Goal: Task Accomplishment & Management: Use online tool/utility

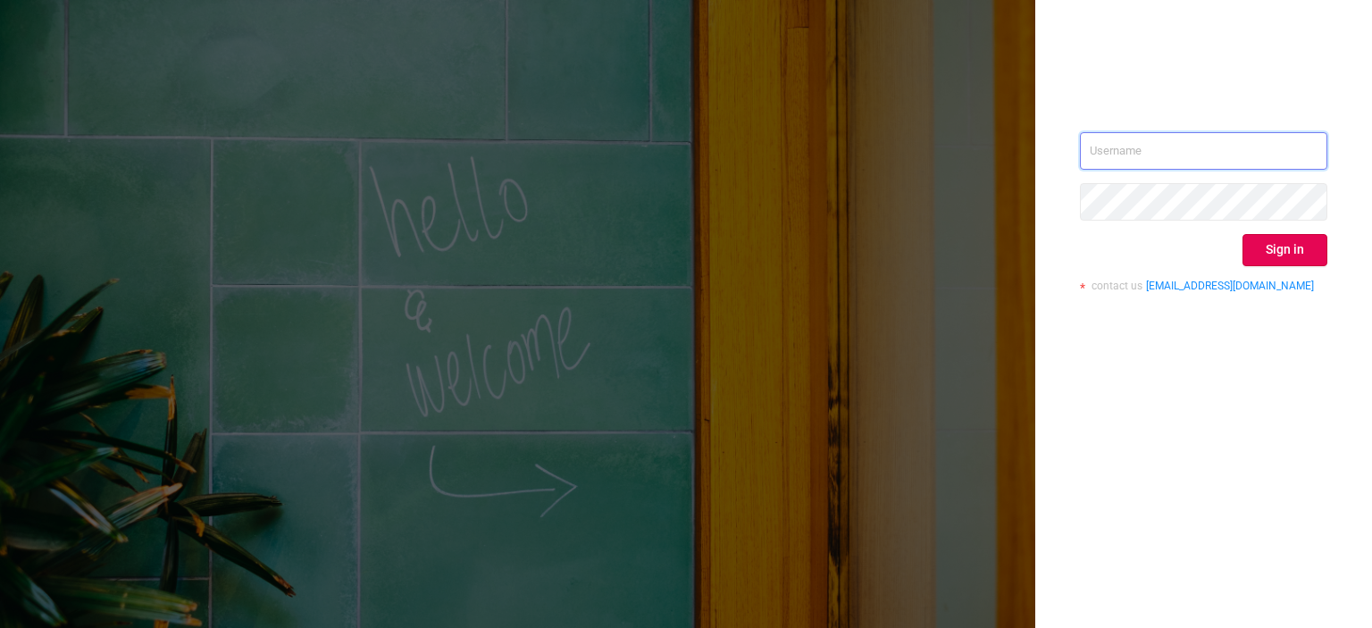
drag, startPoint x: 1174, startPoint y: 153, endPoint x: 1165, endPoint y: 150, distance: 9.3
click at [1174, 153] on input "text" at bounding box center [1204, 151] width 248 height 38
paste input "[EMAIL_ADDRESS][DOMAIN_NAME]"
type input "[EMAIL_ADDRESS][DOMAIN_NAME]"
click at [1270, 250] on button "Sign in" at bounding box center [1285, 250] width 85 height 32
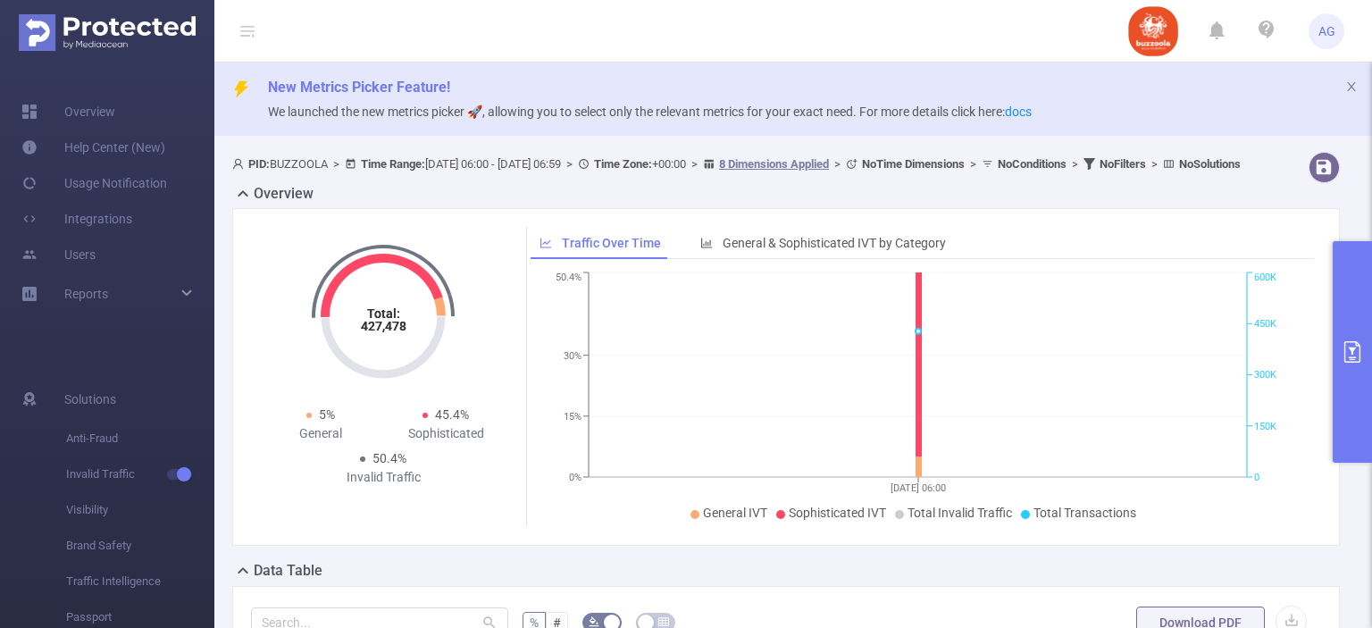
click at [1365, 306] on button "primary" at bounding box center [1352, 352] width 39 height 222
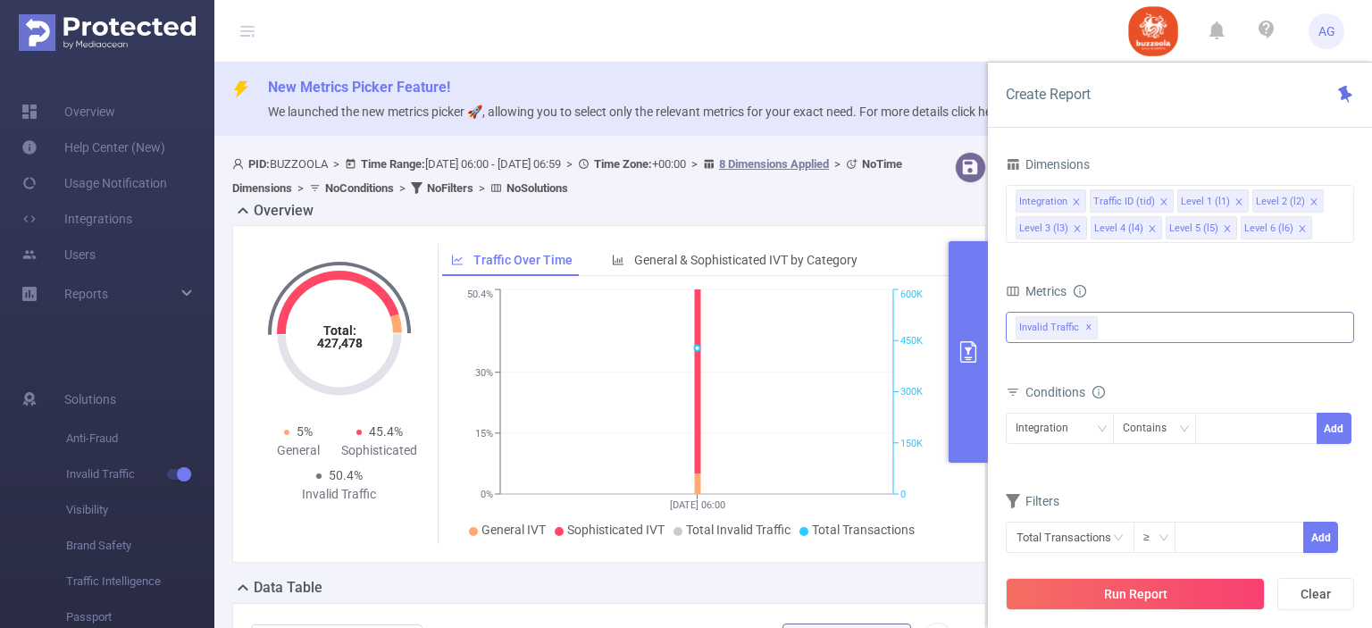
click at [1086, 325] on span "✕" at bounding box center [1089, 327] width 7 height 21
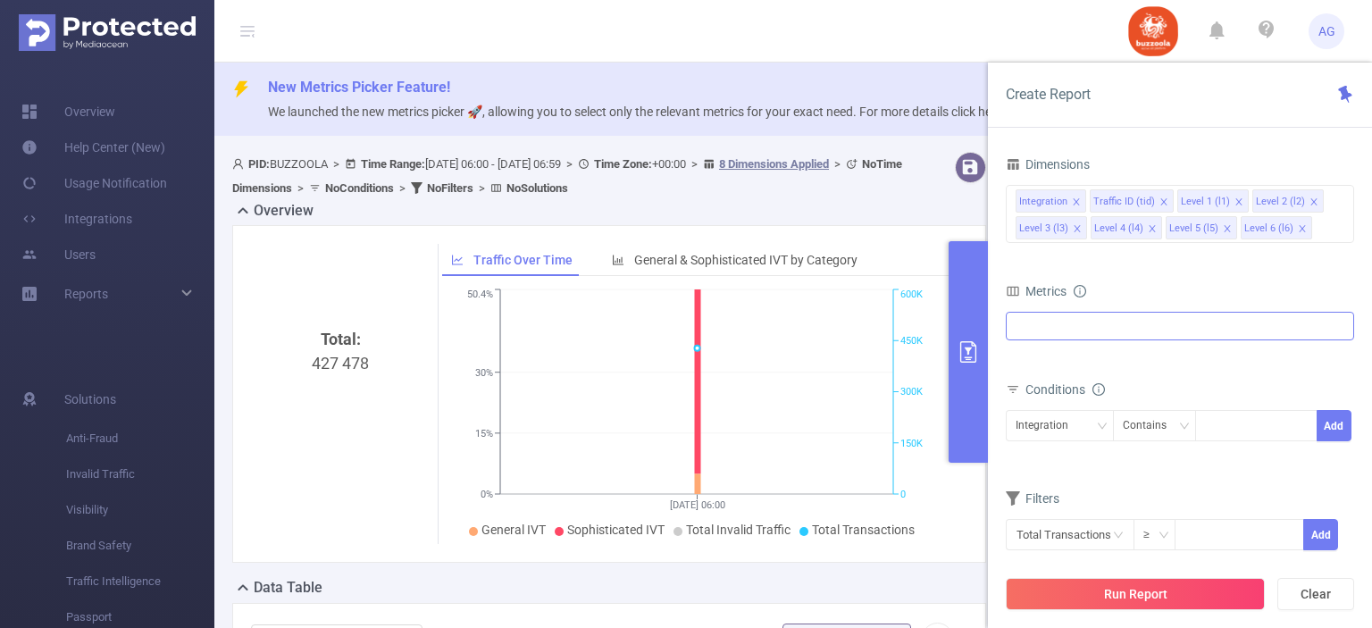
click at [1094, 326] on div at bounding box center [1180, 326] width 348 height 29
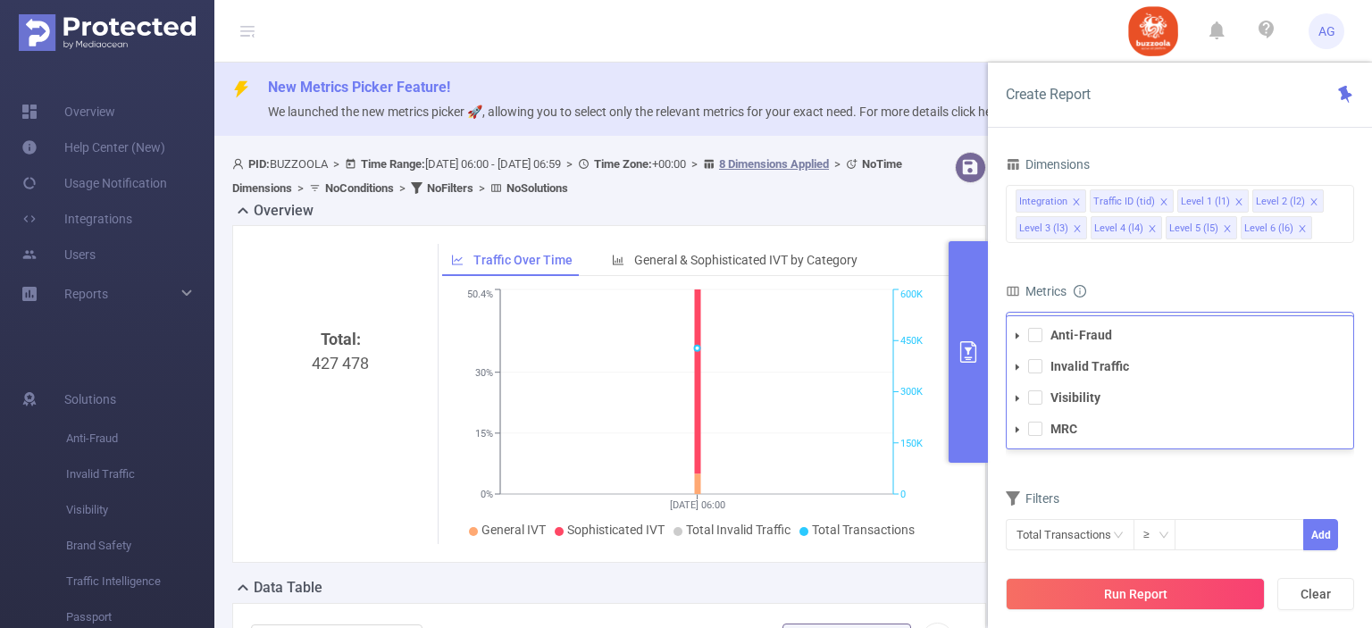
click at [1044, 365] on li "Invalid Traffic" at bounding box center [1180, 367] width 347 height 24
click at [1038, 367] on span at bounding box center [1035, 366] width 14 height 14
click at [1036, 396] on span at bounding box center [1035, 397] width 14 height 14
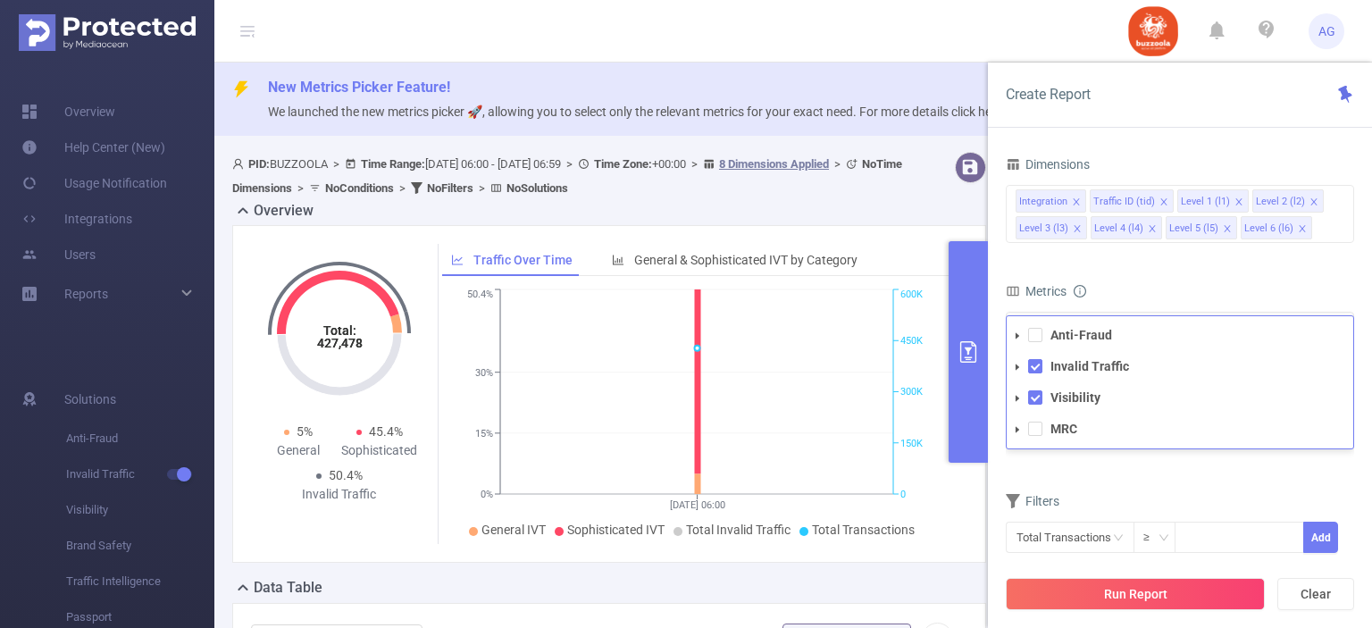
click at [1154, 467] on form "Dimensions Integration Traffic ID (tid) Level 1 (l1) Level 2 (l2) Level 3 (l3) …" at bounding box center [1180, 364] width 348 height 424
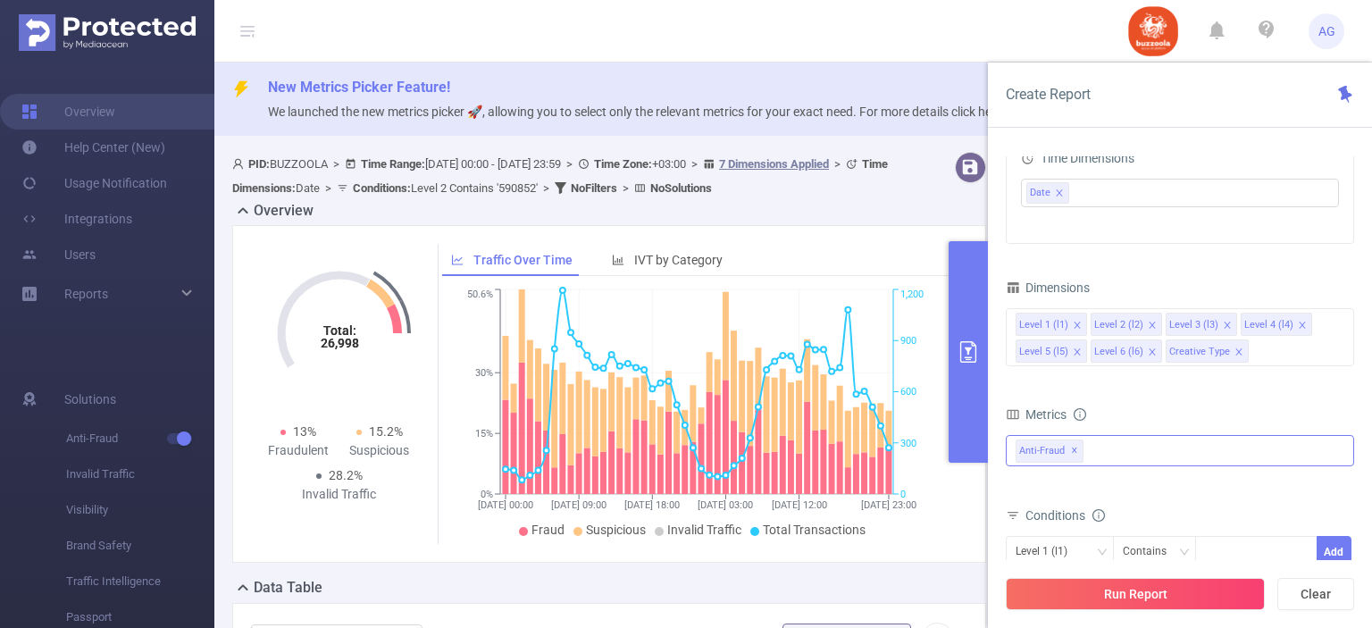
click at [1078, 455] on span "Anti-Fraud ✕" at bounding box center [1050, 451] width 68 height 23
click at [1078, 454] on span "Anti-Fraud ✕" at bounding box center [1050, 451] width 68 height 23
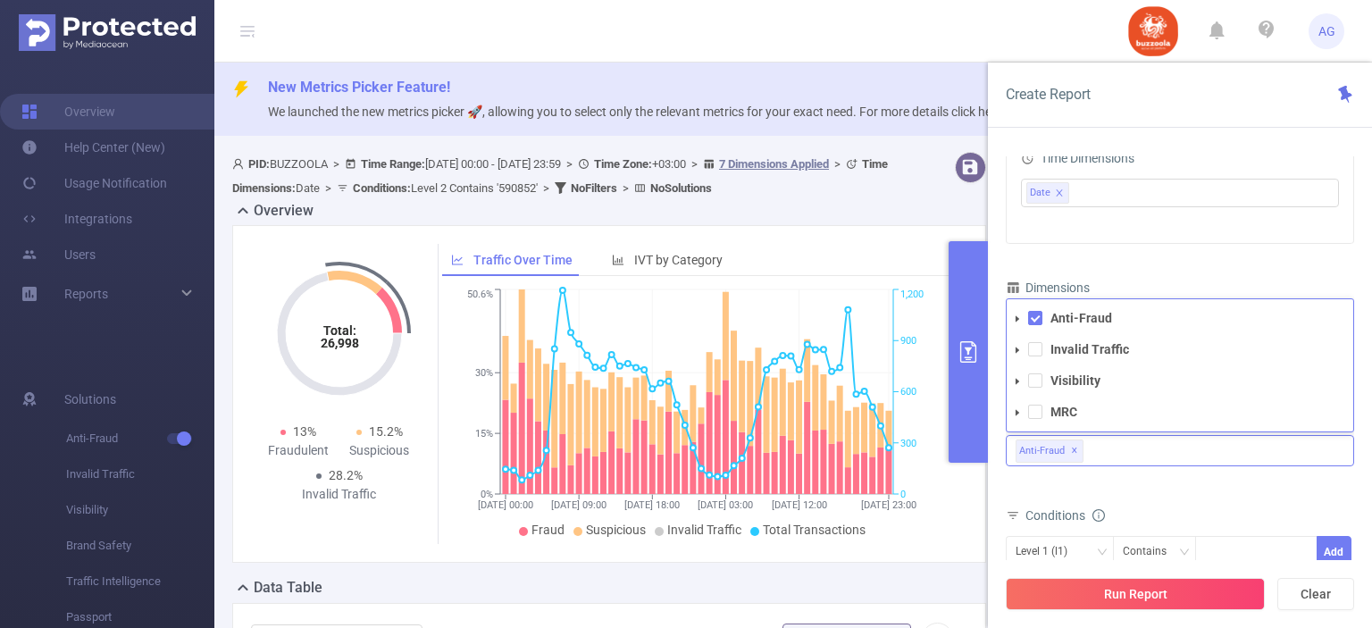
click at [1073, 450] on span "✕" at bounding box center [1074, 451] width 7 height 21
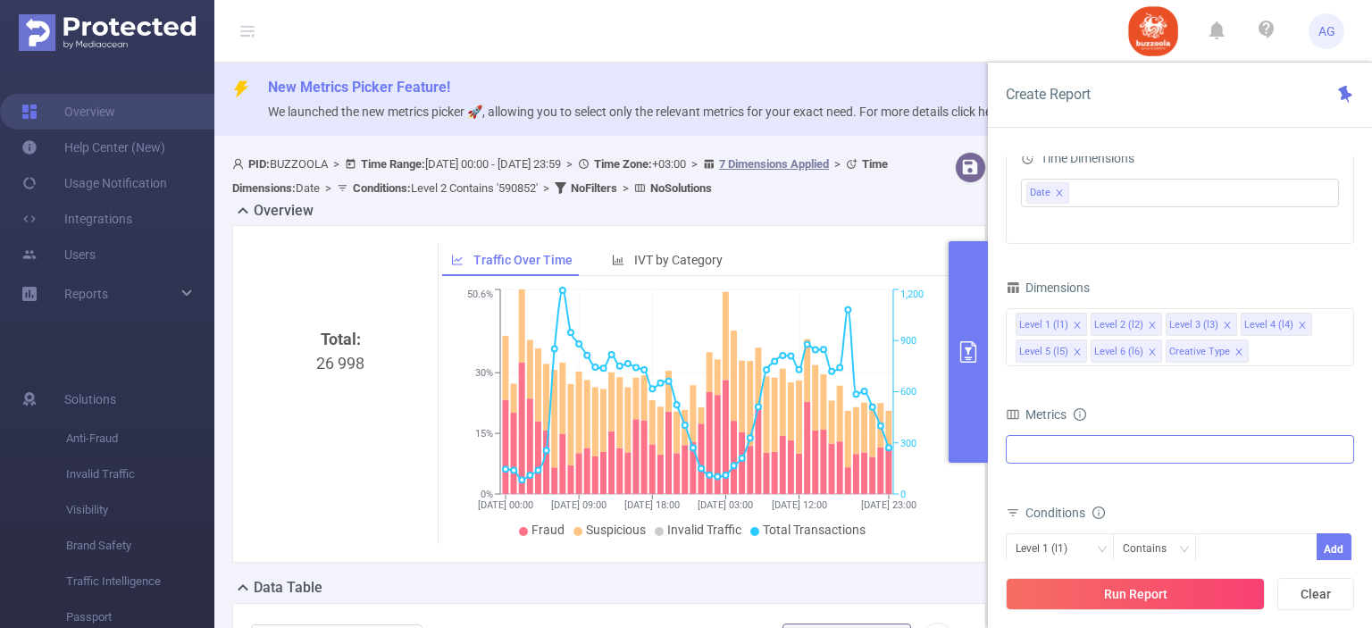
click at [1044, 456] on div "Anti-Fraud Invalid Traffic Visibility MRC" at bounding box center [1180, 449] width 348 height 29
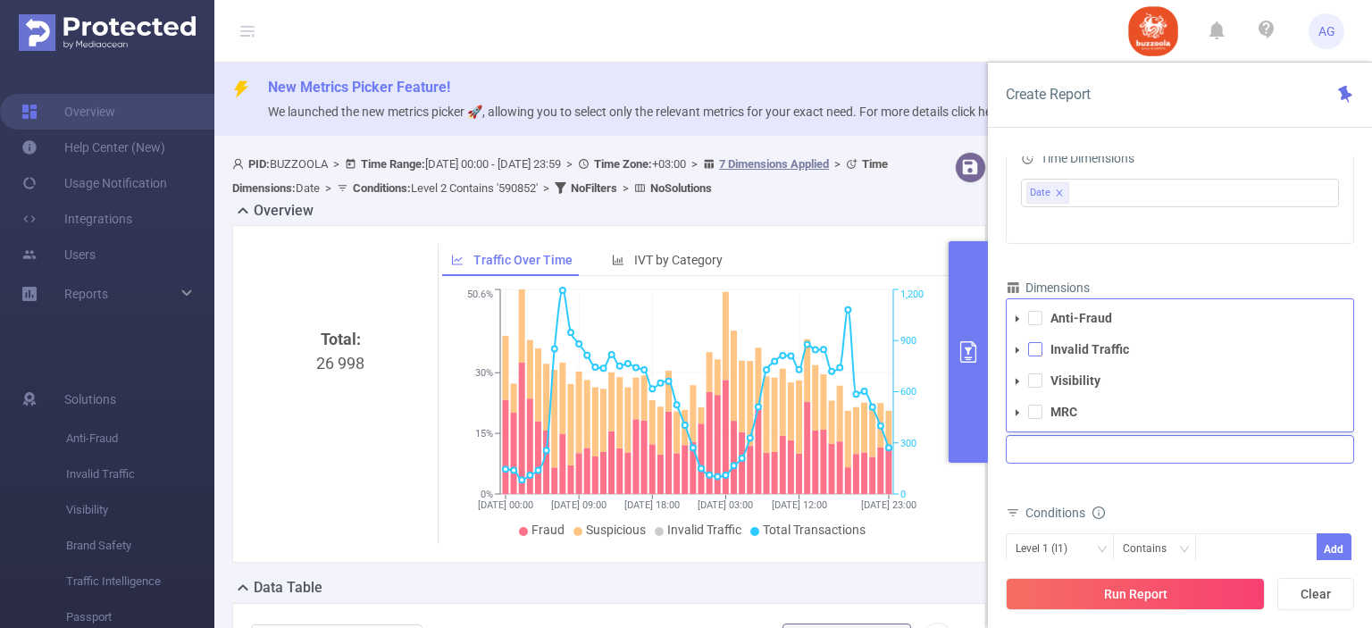
click at [1036, 353] on span at bounding box center [1035, 349] width 14 height 14
click at [1033, 382] on span at bounding box center [1035, 380] width 14 height 14
click at [1146, 496] on div "Metrics Total Fraudulent Bot/Virus Hostile Tools Tunneled Traffic Non Malicious…" at bounding box center [1180, 452] width 348 height 100
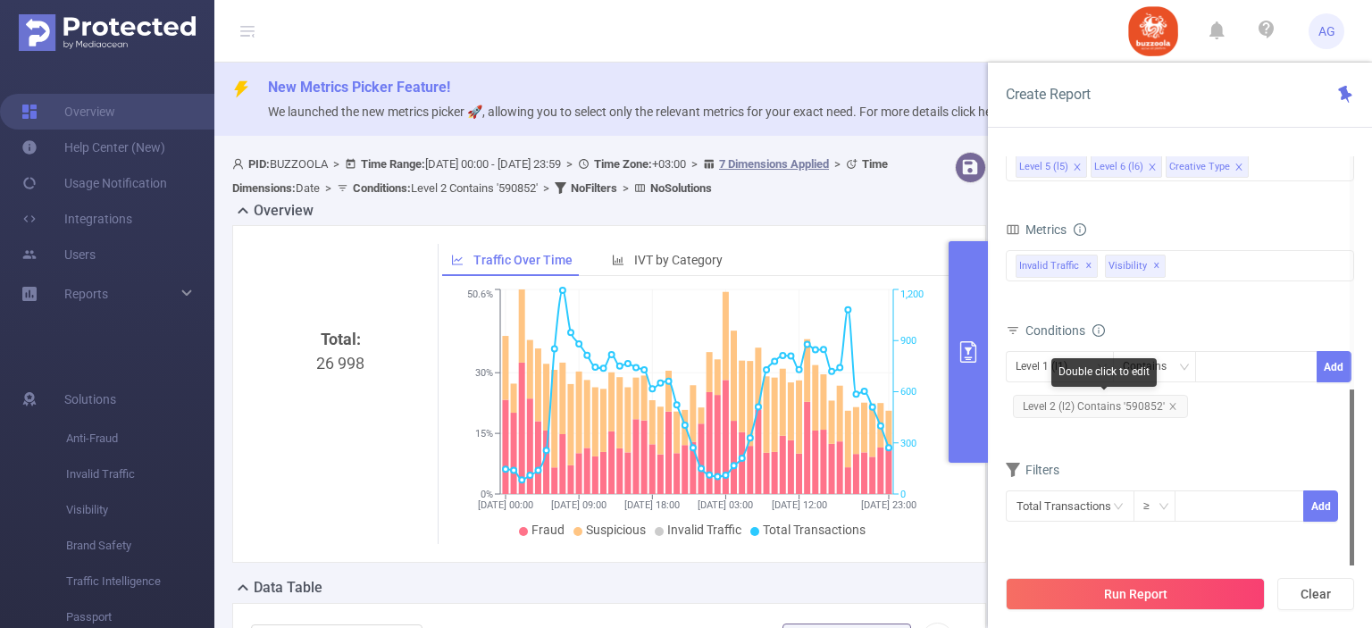
click at [1147, 405] on span "Level 2 (l2) Contains '590852'" at bounding box center [1100, 406] width 175 height 23
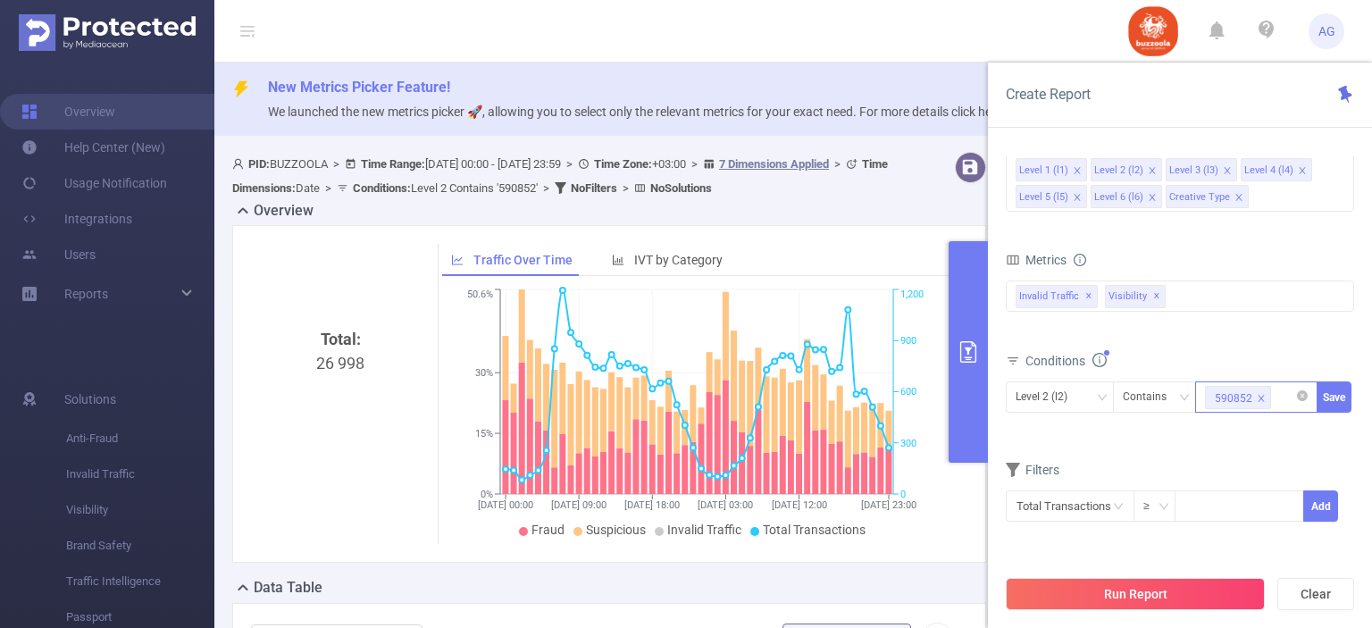
click at [1262, 399] on icon "icon: close" at bounding box center [1261, 398] width 9 height 9
click at [1214, 392] on div at bounding box center [1256, 396] width 103 height 29
paste input "583576"
type input "583576"
click at [1214, 433] on li "583576" at bounding box center [1257, 431] width 122 height 29
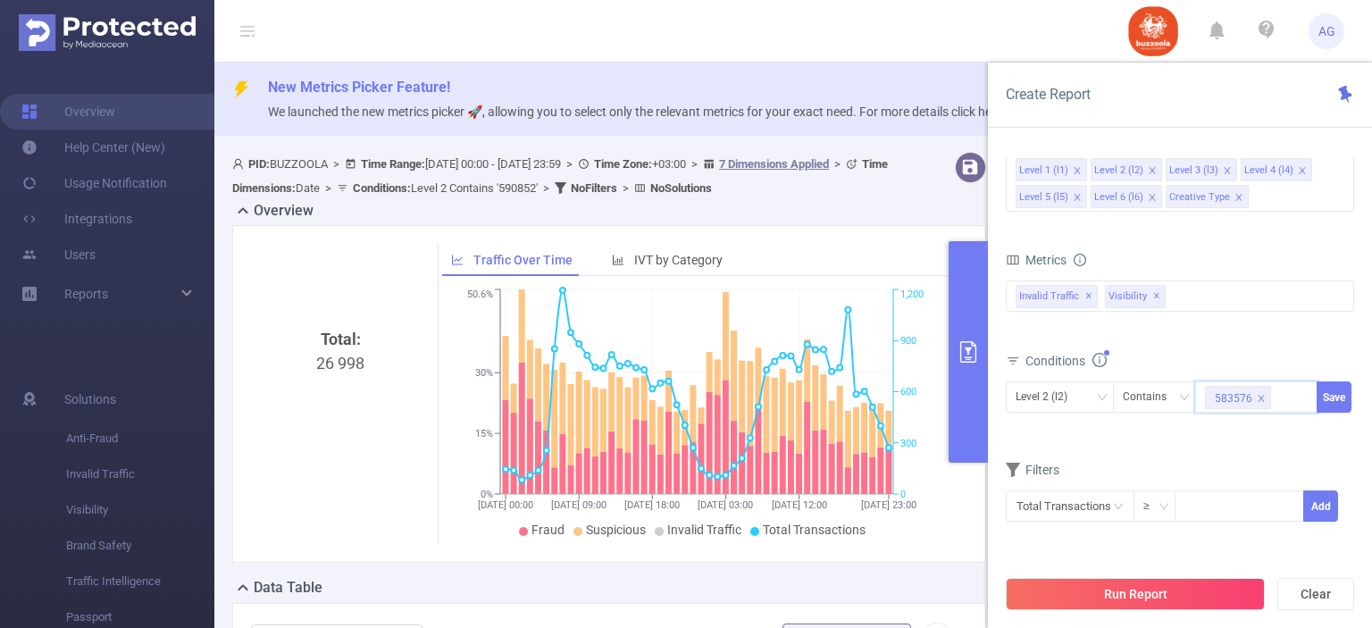
paste input "585798"
type input "585798"
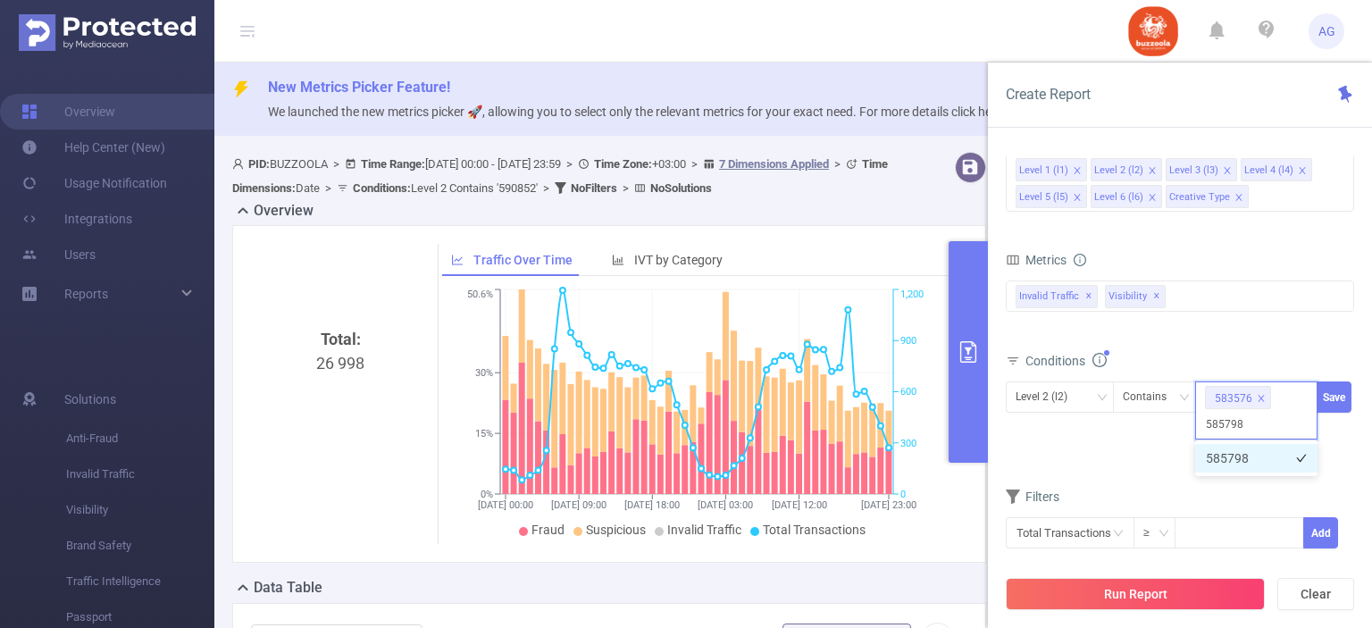
click at [1235, 467] on li "585798" at bounding box center [1257, 458] width 122 height 29
paste input "587998"
type input "587998"
click at [1235, 467] on li "587998" at bounding box center [1257, 458] width 122 height 29
click at [1350, 390] on div at bounding box center [1352, 465] width 4 height 177
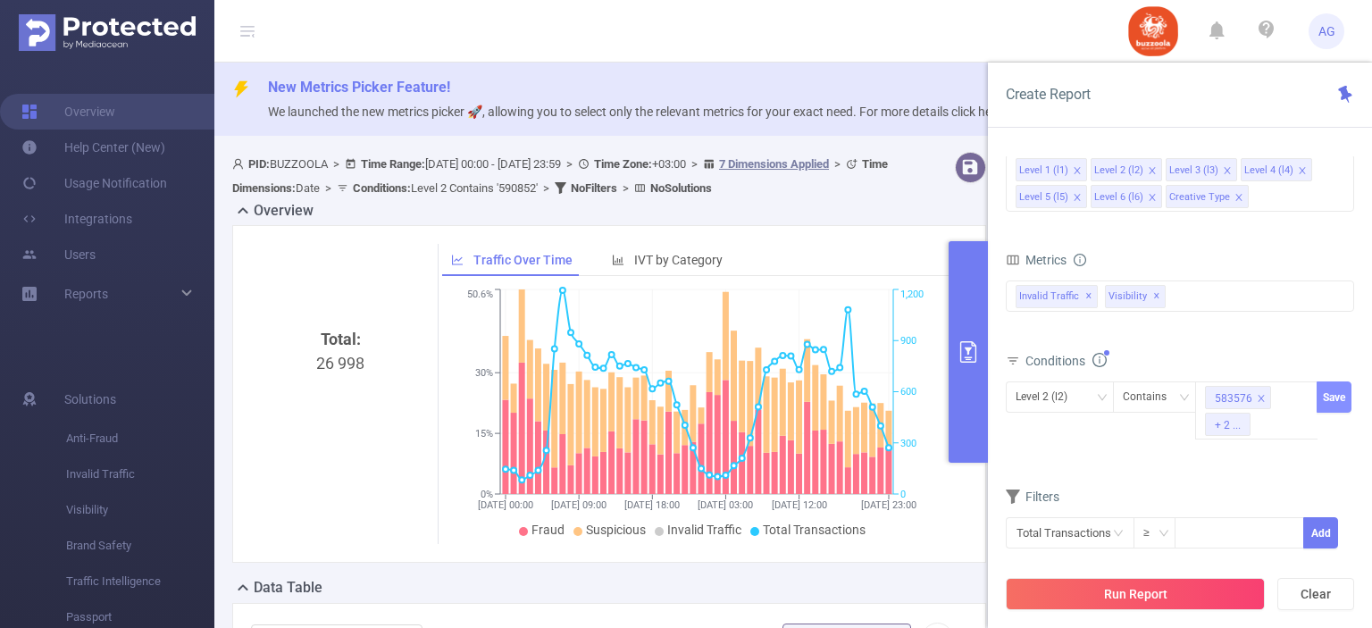
click at [1330, 399] on button "Save" at bounding box center [1334, 397] width 35 height 31
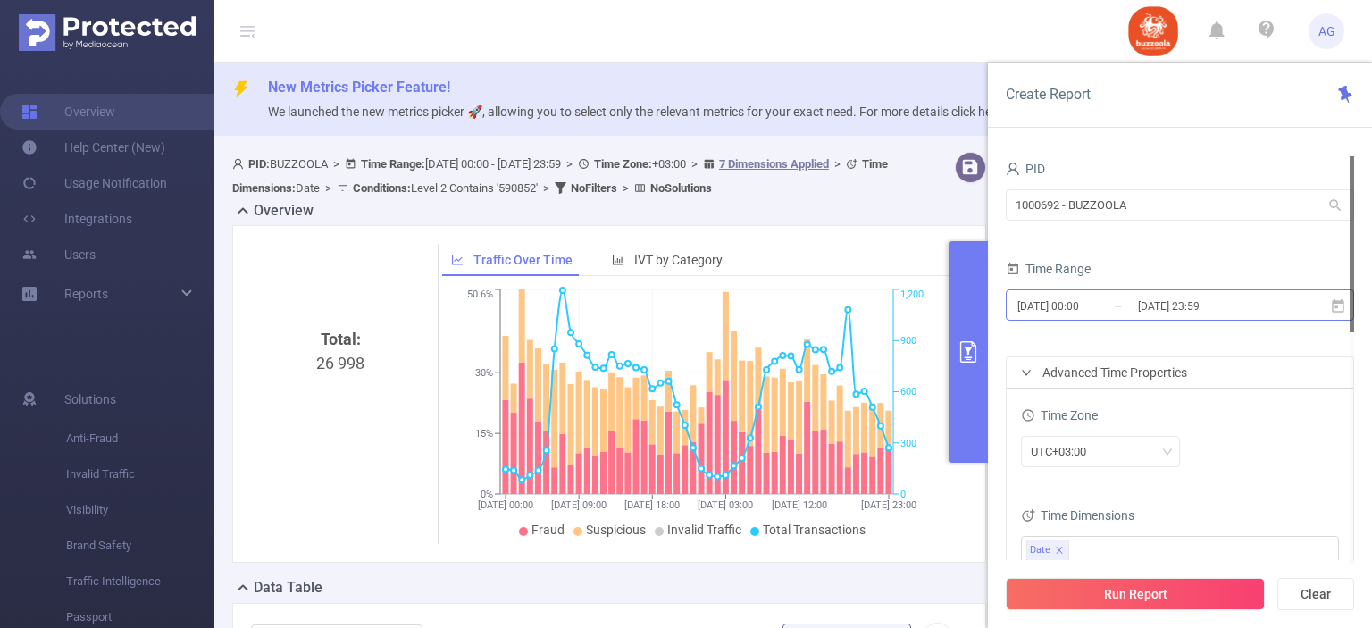
click at [1069, 317] on input "[DATE] 00:00" at bounding box center [1088, 306] width 145 height 24
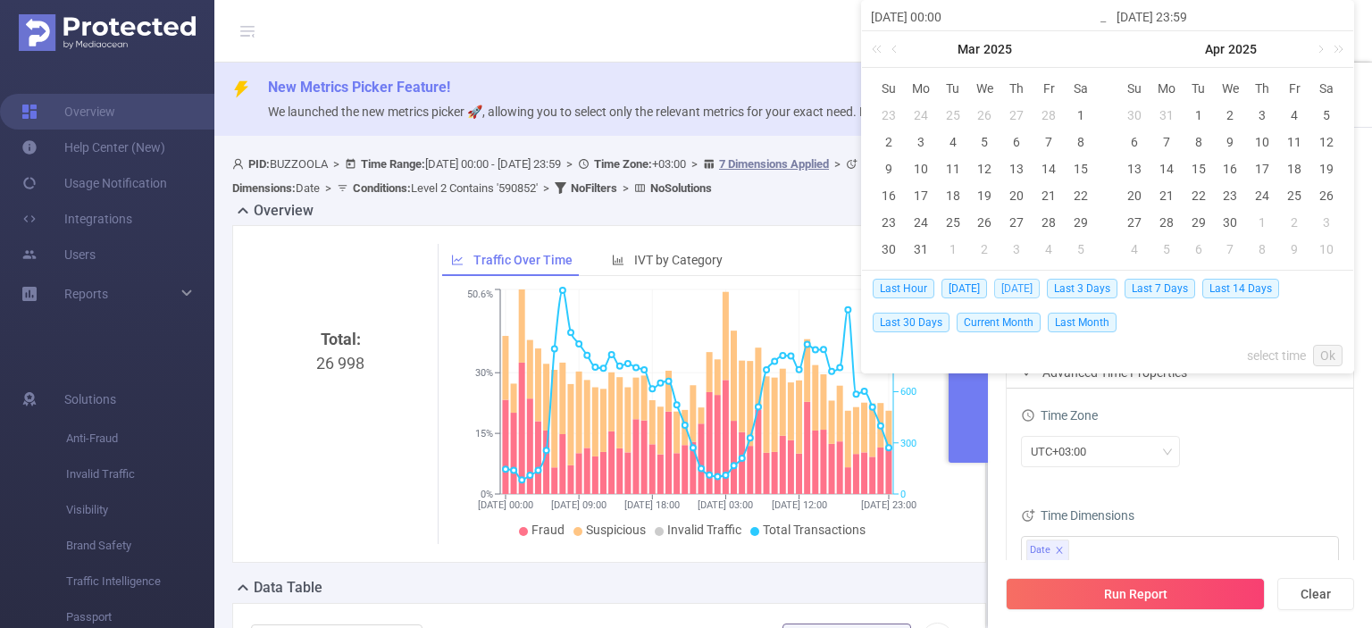
click at [1029, 287] on span "[DATE]" at bounding box center [1017, 289] width 46 height 20
type input "[DATE] 00:00"
type input "[DATE] 23:59"
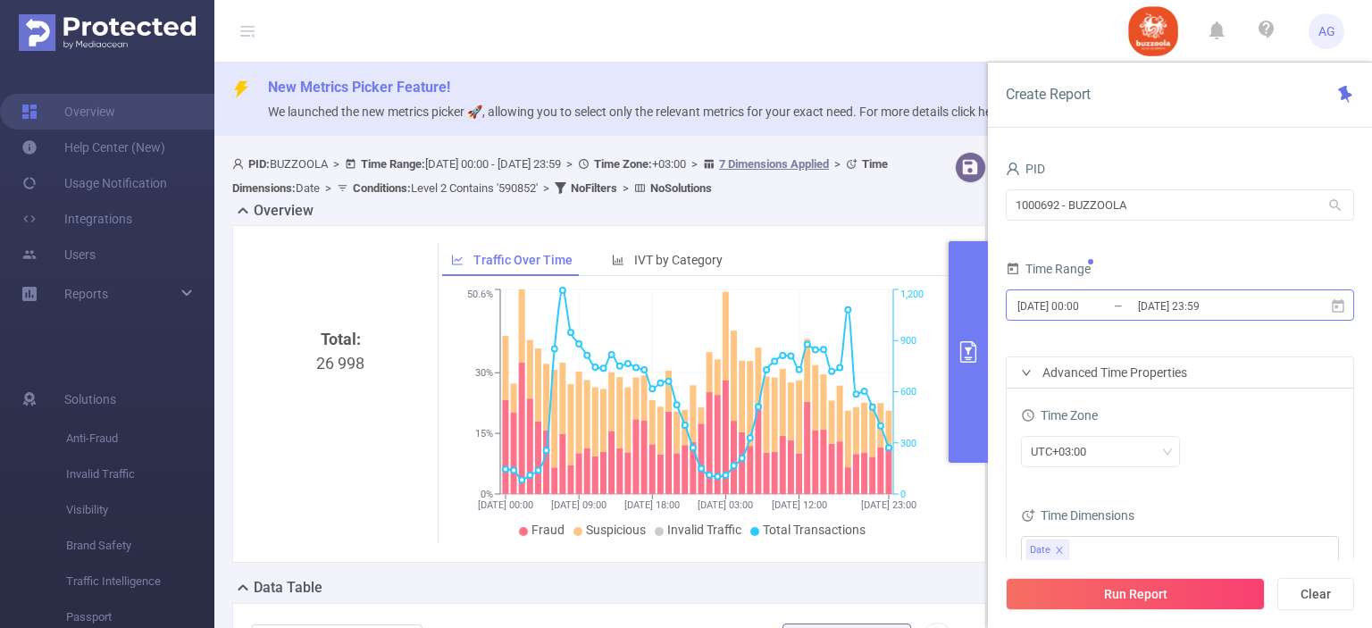
click at [1129, 301] on input "[DATE] 00:00" at bounding box center [1088, 306] width 145 height 24
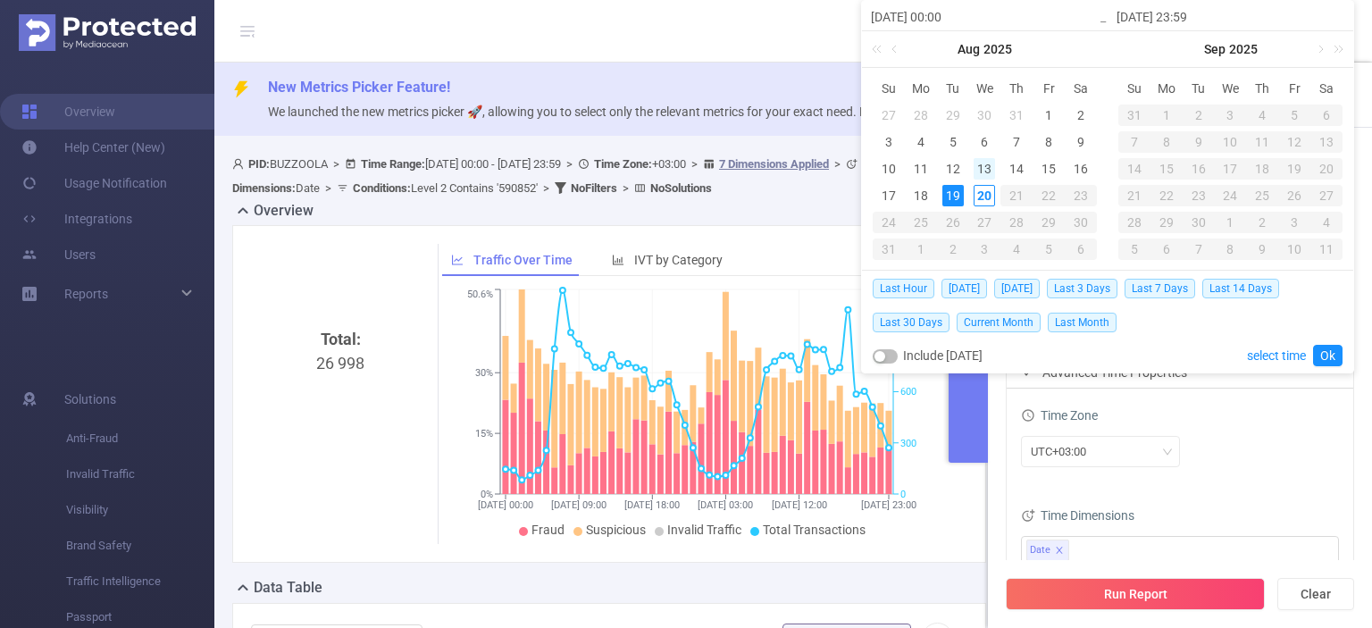
click at [989, 166] on div "13" at bounding box center [984, 168] width 21 height 21
click at [948, 196] on div "19" at bounding box center [953, 195] width 21 height 21
type input "[DATE] 00:00"
click at [1330, 354] on link "Ok" at bounding box center [1327, 355] width 29 height 21
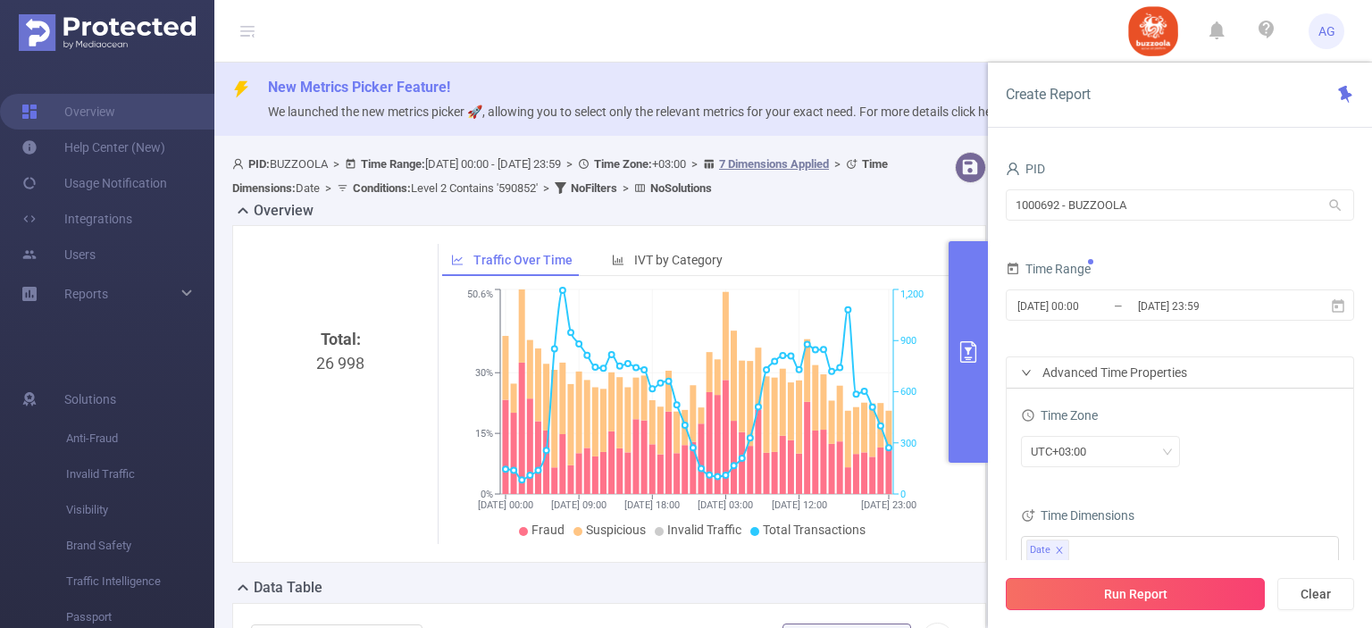
click at [1168, 593] on button "Run Report" at bounding box center [1135, 594] width 259 height 32
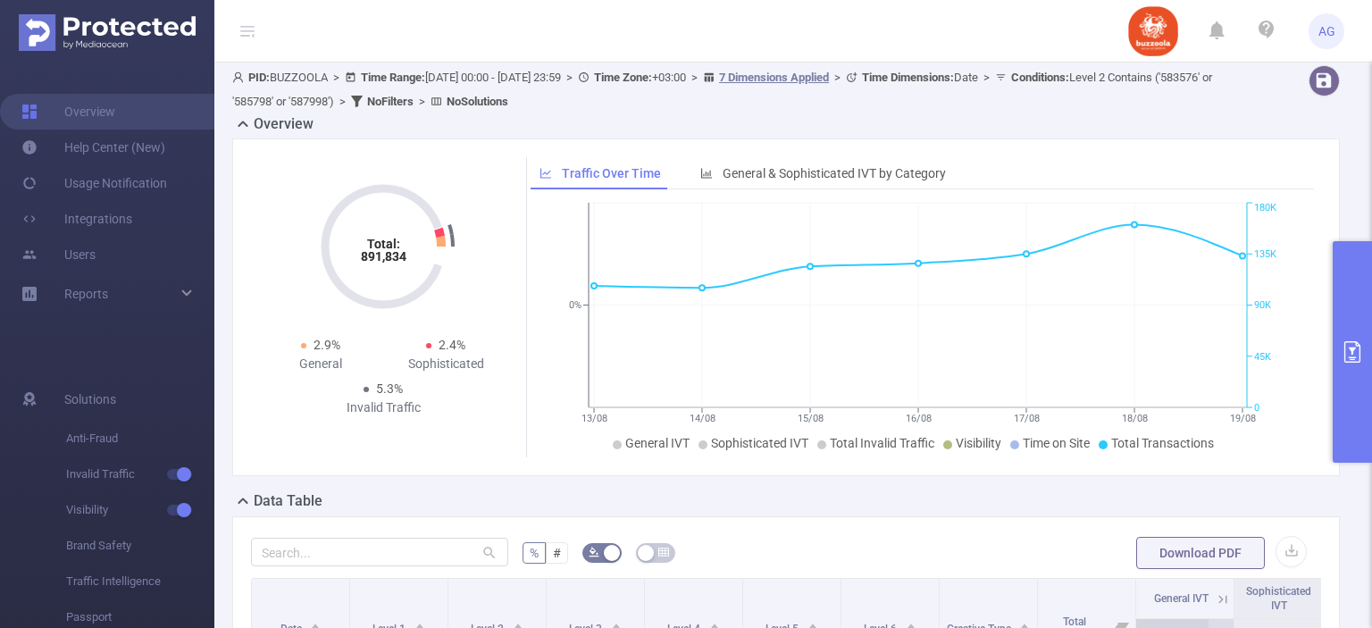
scroll to position [179, 0]
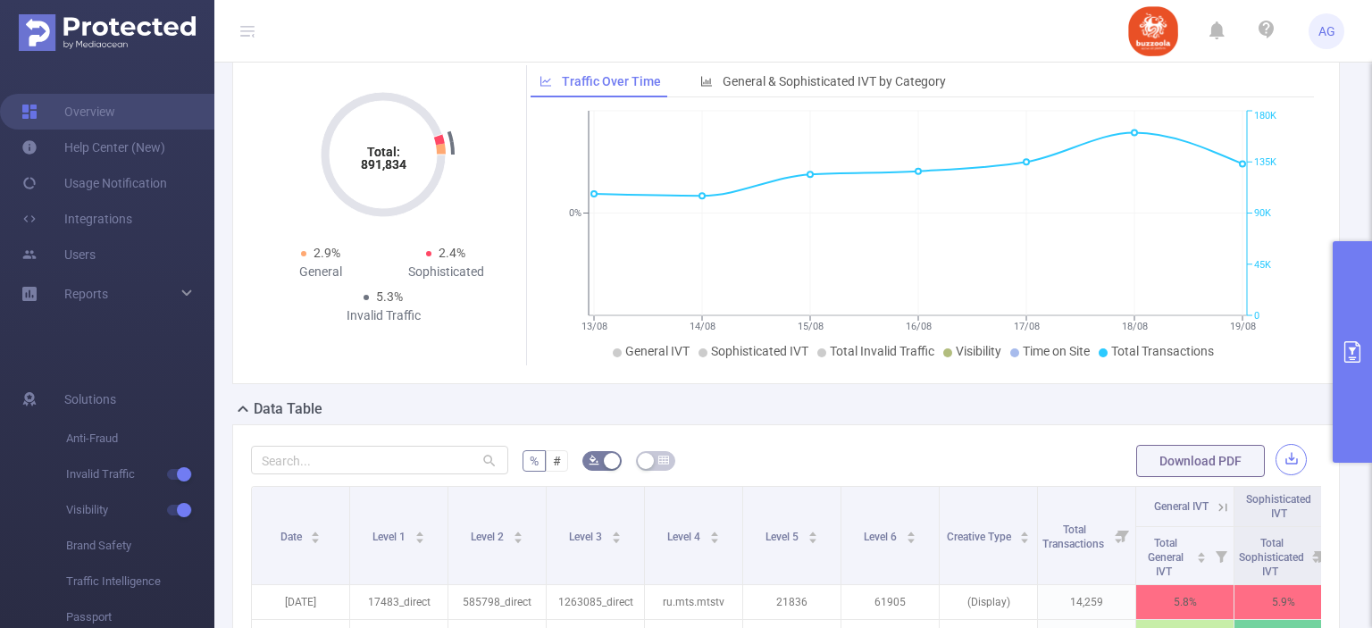
click at [1276, 469] on button "button" at bounding box center [1291, 459] width 31 height 31
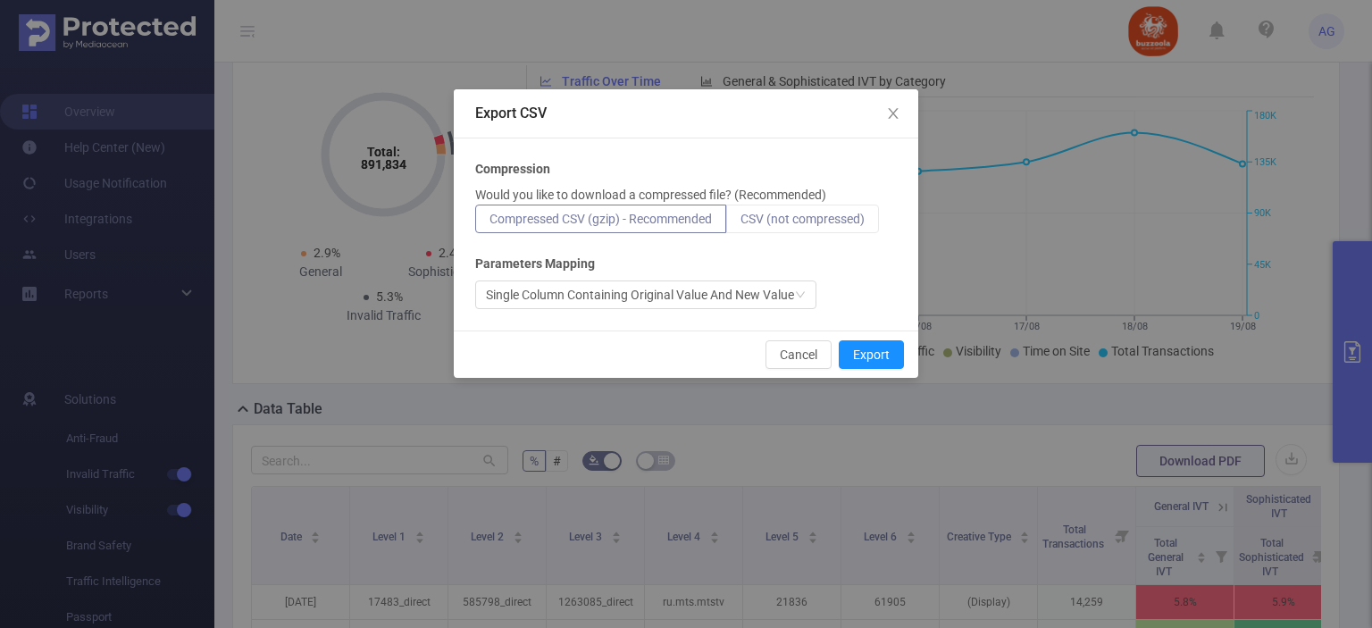
click at [862, 220] on span "CSV (not compressed)" at bounding box center [803, 219] width 124 height 14
click at [741, 223] on input "CSV (not compressed)" at bounding box center [741, 223] width 0 height 0
click at [872, 353] on button "Export" at bounding box center [871, 354] width 65 height 29
